Goal: Check status: Check status

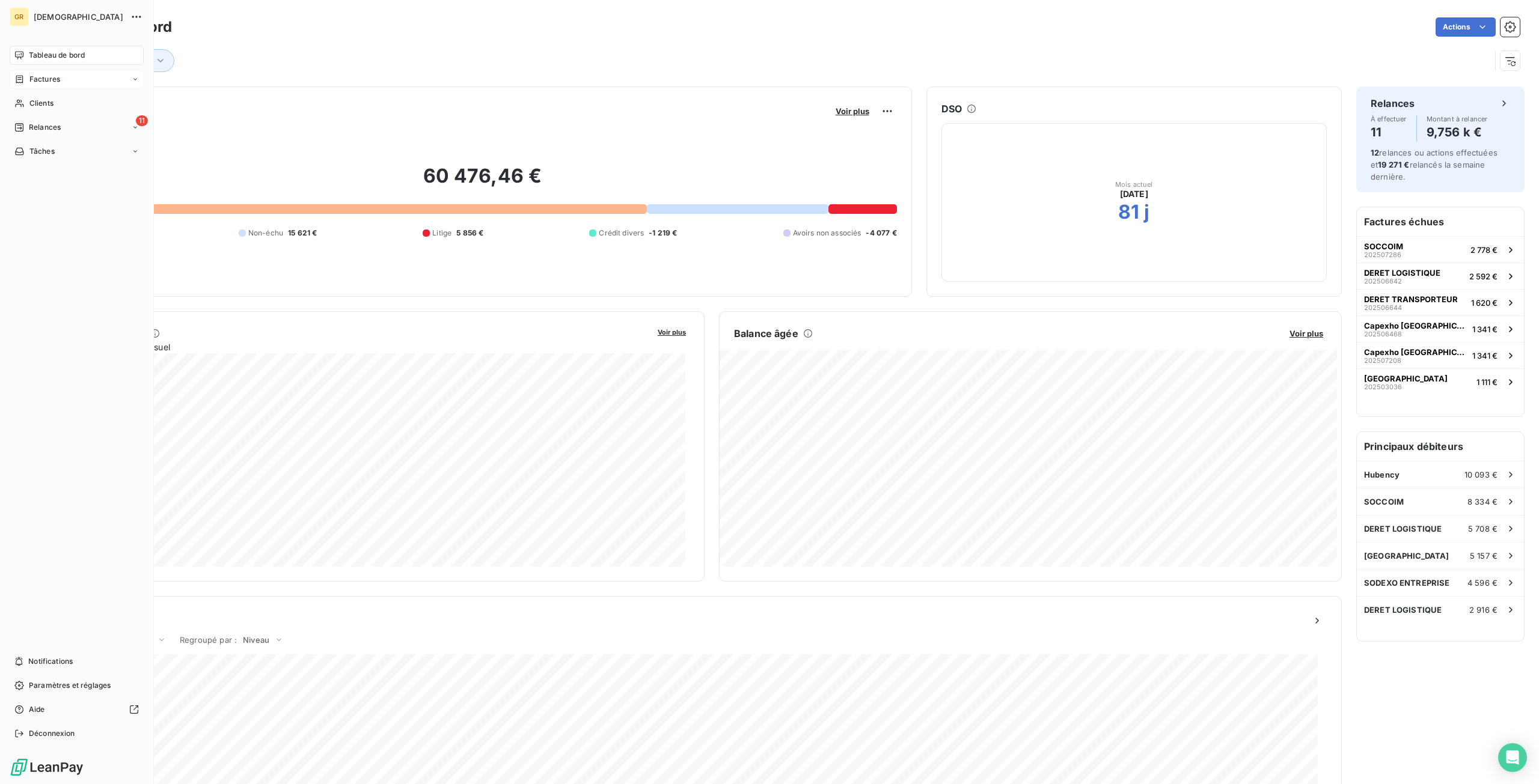
click at [35, 81] on span "Factures" at bounding box center [45, 79] width 31 height 11
click at [48, 177] on span "Clients" at bounding box center [42, 175] width 24 height 11
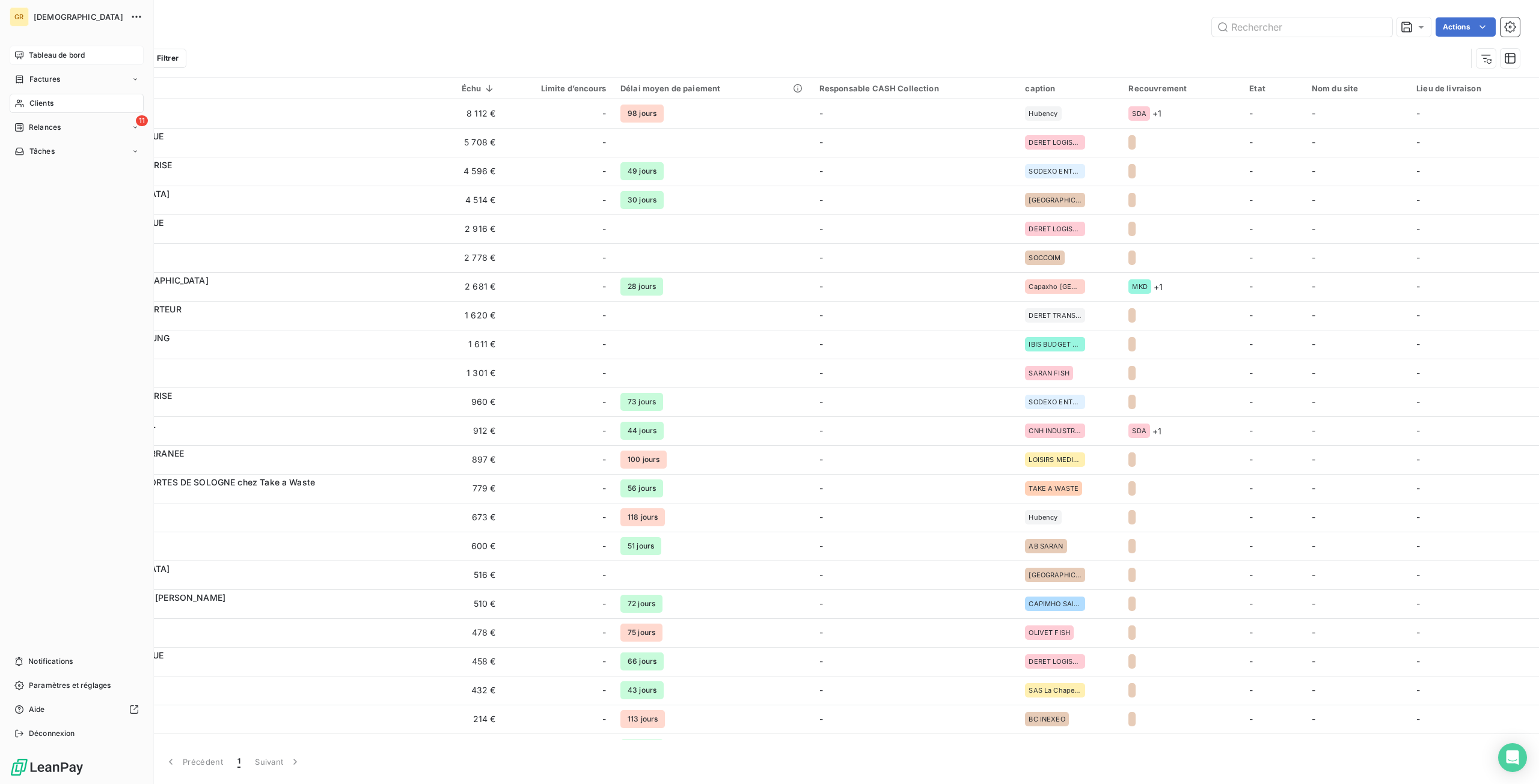
click at [70, 61] on div "Tableau de bord" at bounding box center [76, 55] width 134 height 19
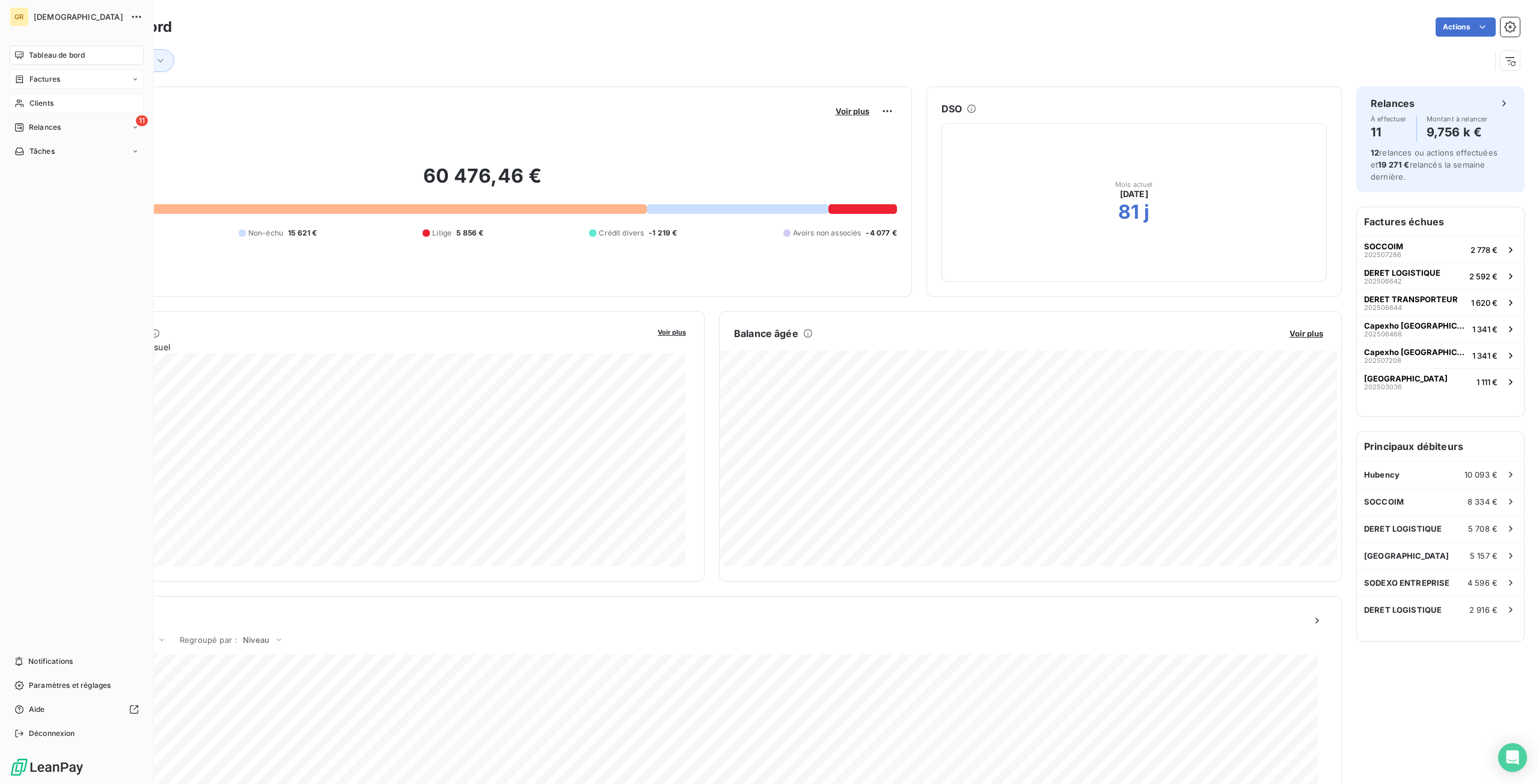
click at [73, 87] on div "Factures" at bounding box center [76, 79] width 134 height 19
click at [52, 169] on div "Clients" at bounding box center [76, 175] width 134 height 19
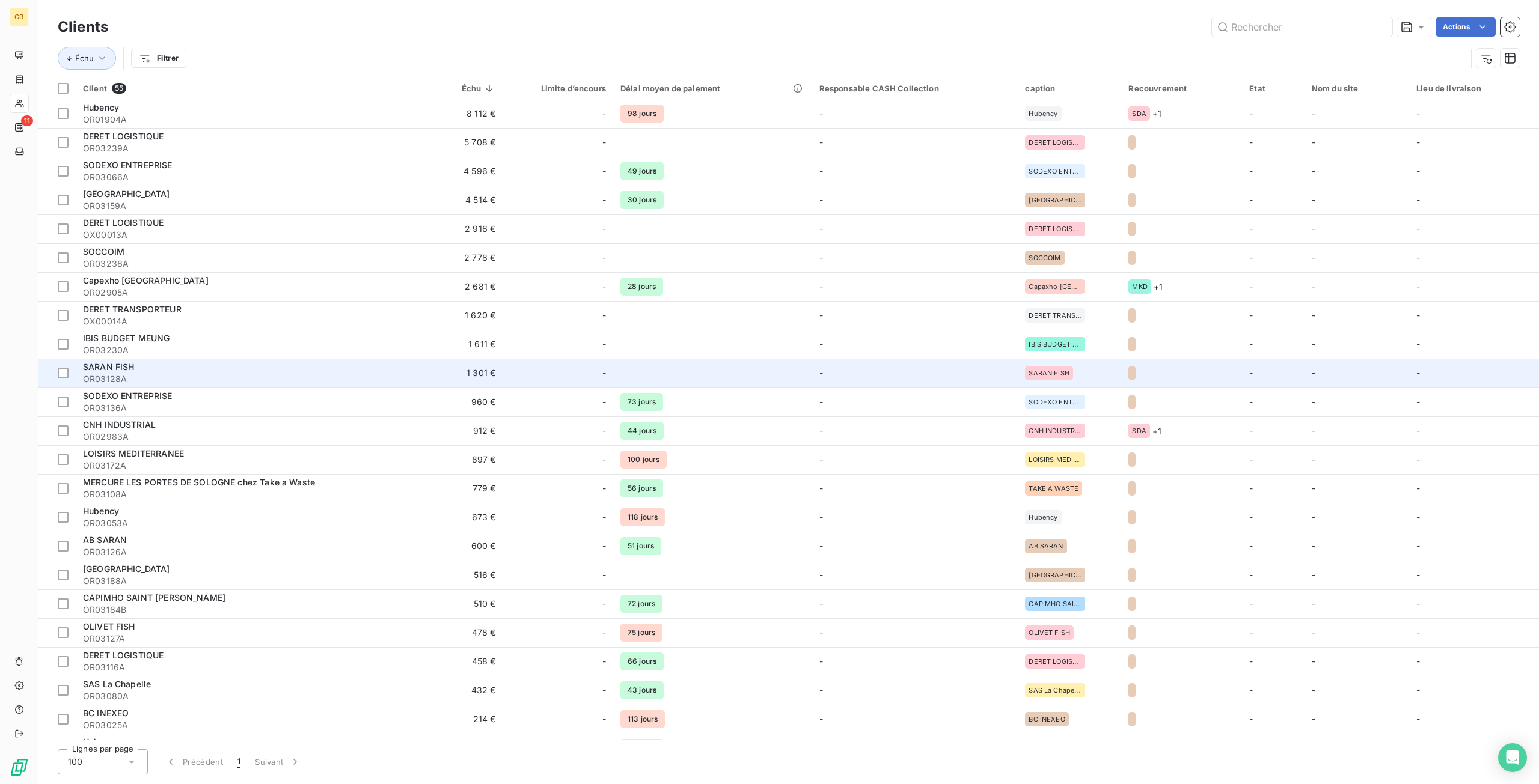
click at [405, 379] on td "1 301 €" at bounding box center [450, 373] width 107 height 29
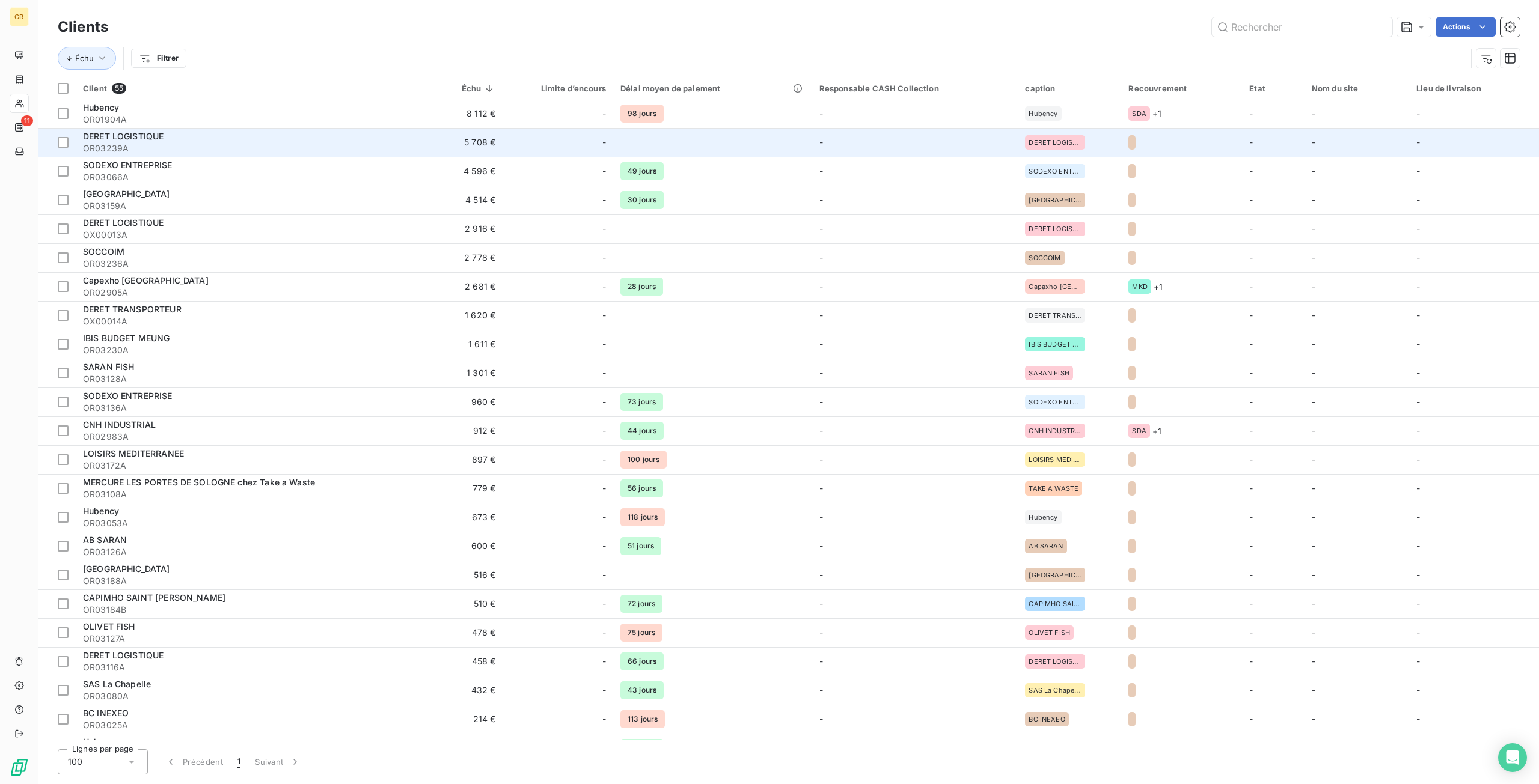
click at [403, 140] on td "5 708 €" at bounding box center [450, 143] width 107 height 29
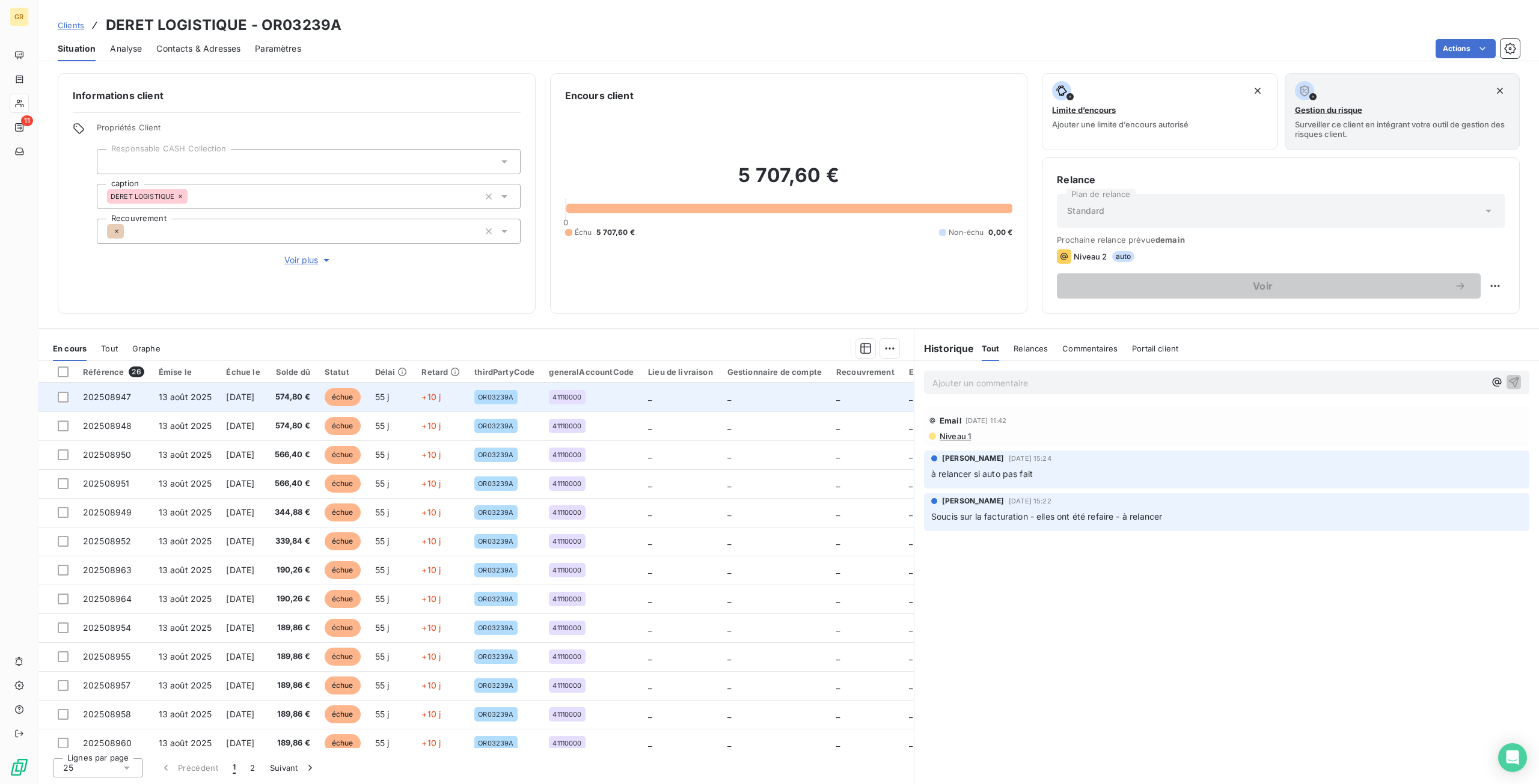
click at [267, 405] on td "[DATE]" at bounding box center [242, 397] width 48 height 29
click at [287, 400] on td "574,80 €" at bounding box center [293, 397] width 50 height 29
click at [117, 397] on span "202508947" at bounding box center [107, 397] width 48 height 10
